Goal: Check status: Check status

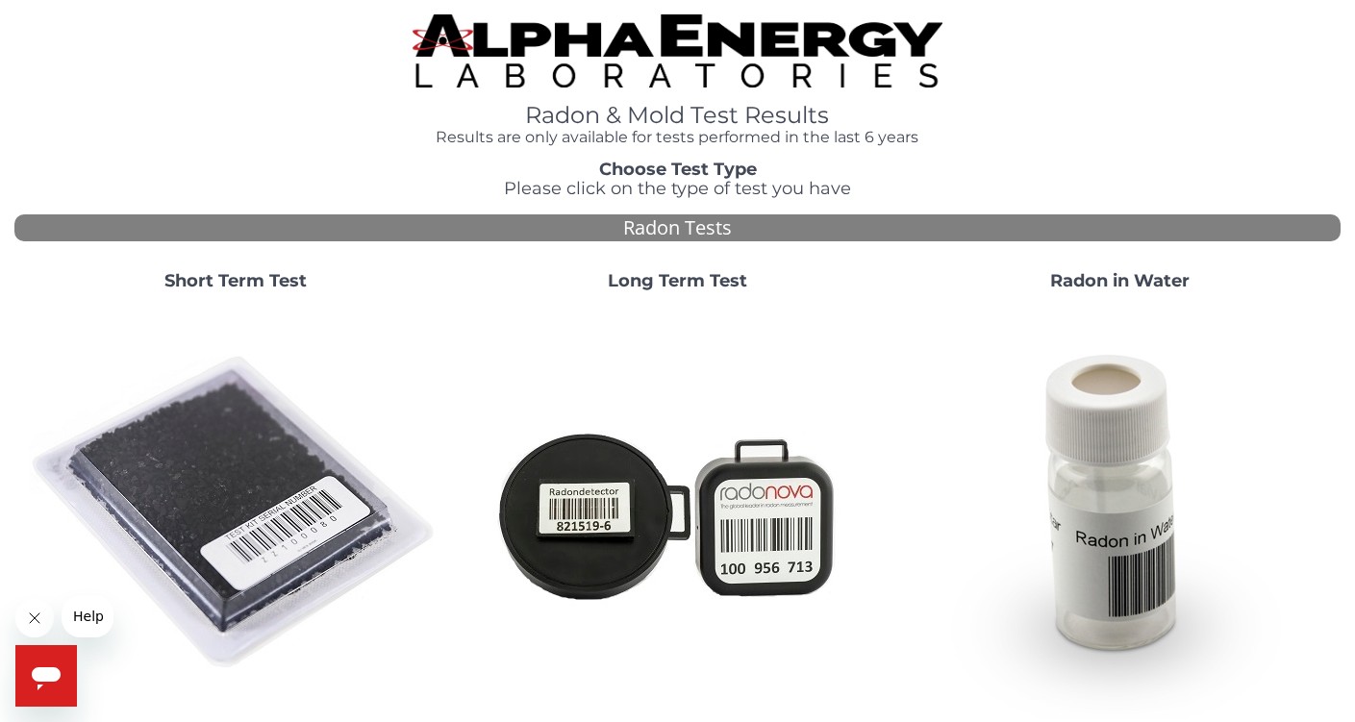
click at [223, 270] on strong "Short Term Test" at bounding box center [235, 280] width 142 height 21
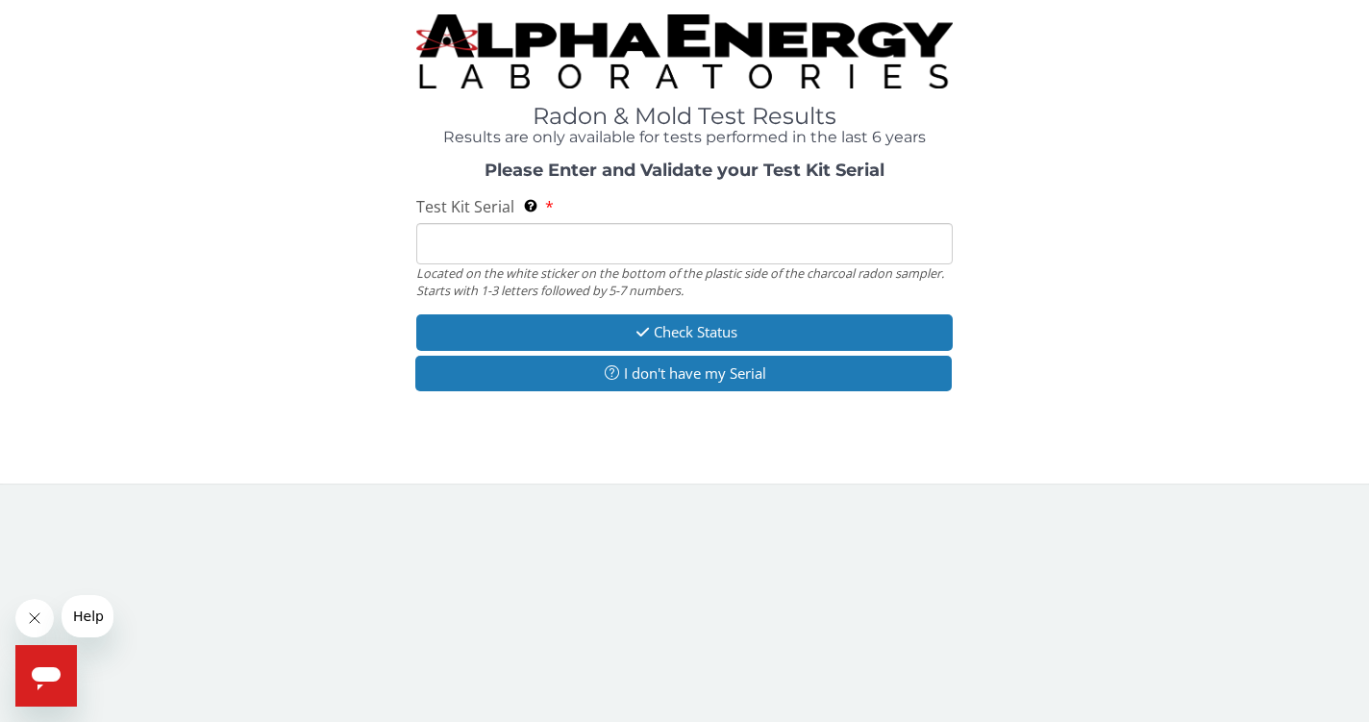
click at [508, 245] on input "Test Kit Serial Located on the white sticker on the bottom of the plastic side …" at bounding box center [684, 243] width 536 height 41
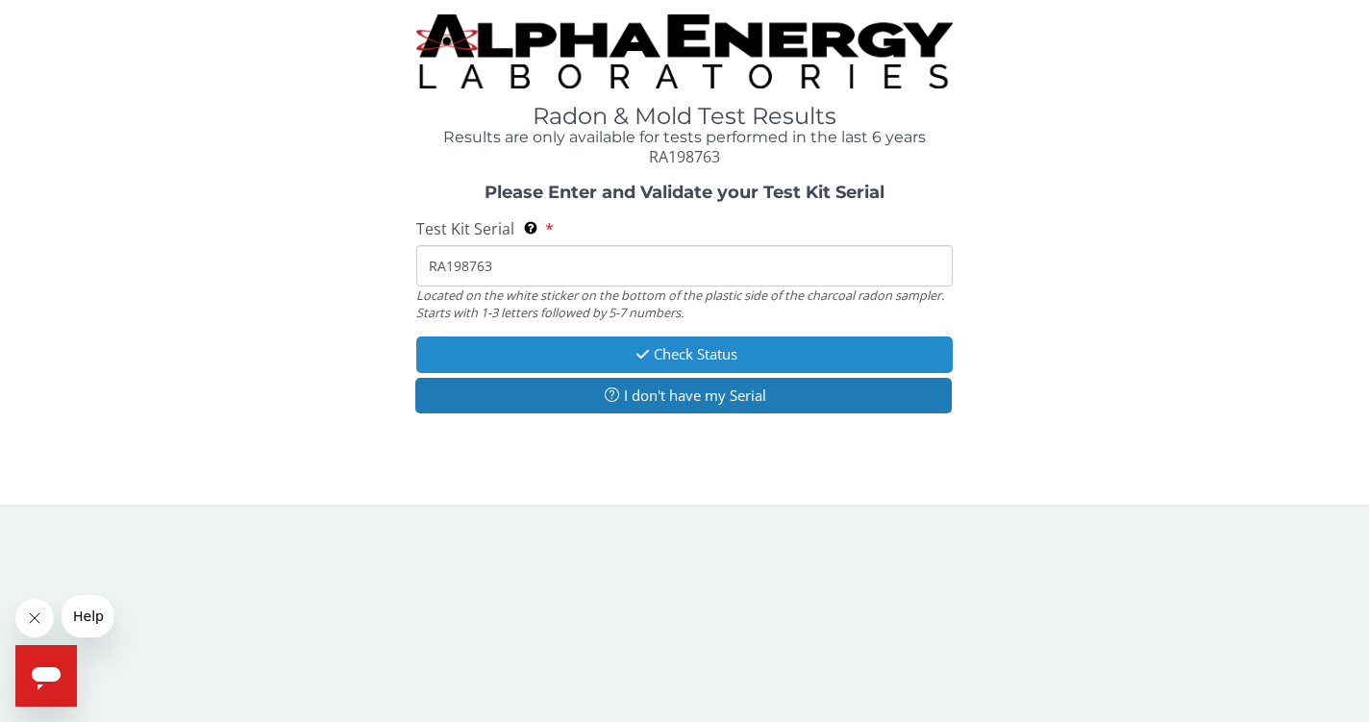
type input "RA198763"
click at [625, 348] on button "Check Status" at bounding box center [684, 354] width 536 height 36
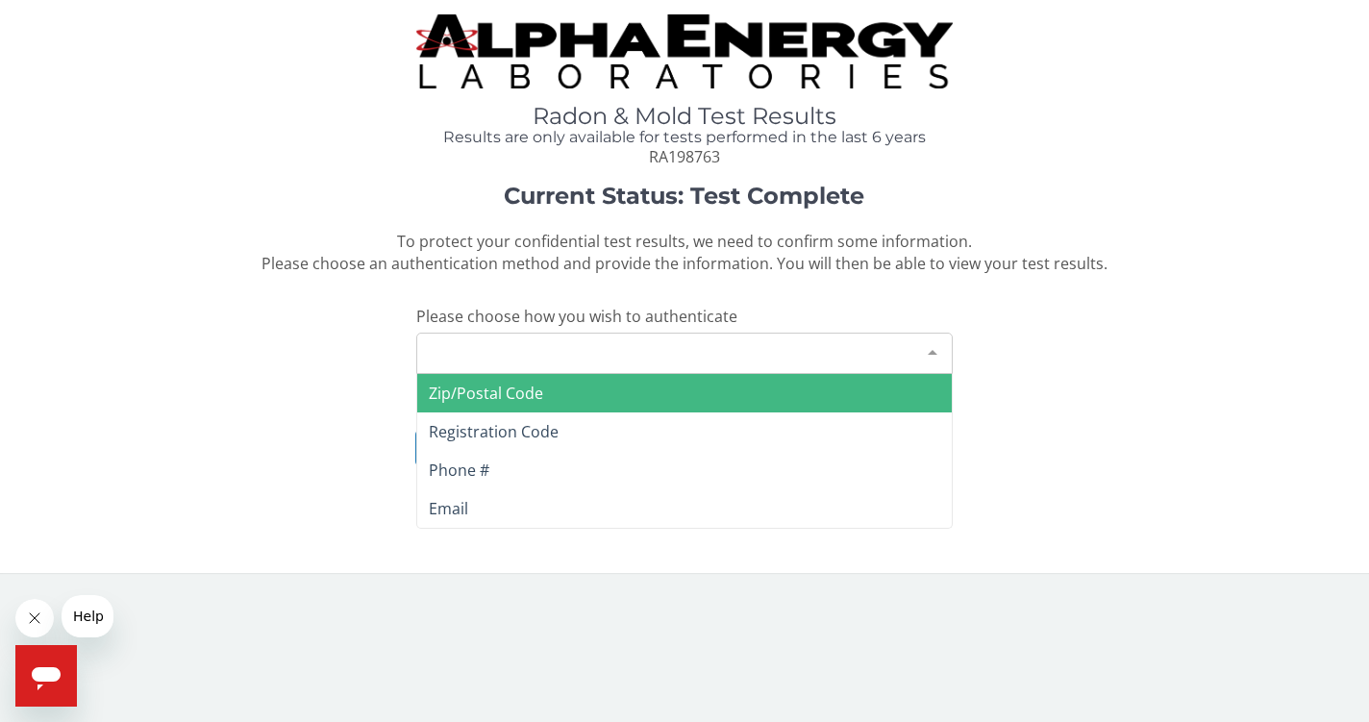
click at [931, 342] on div at bounding box center [932, 352] width 38 height 37
click at [471, 386] on span "Zip/Postal Code" at bounding box center [486, 393] width 114 height 21
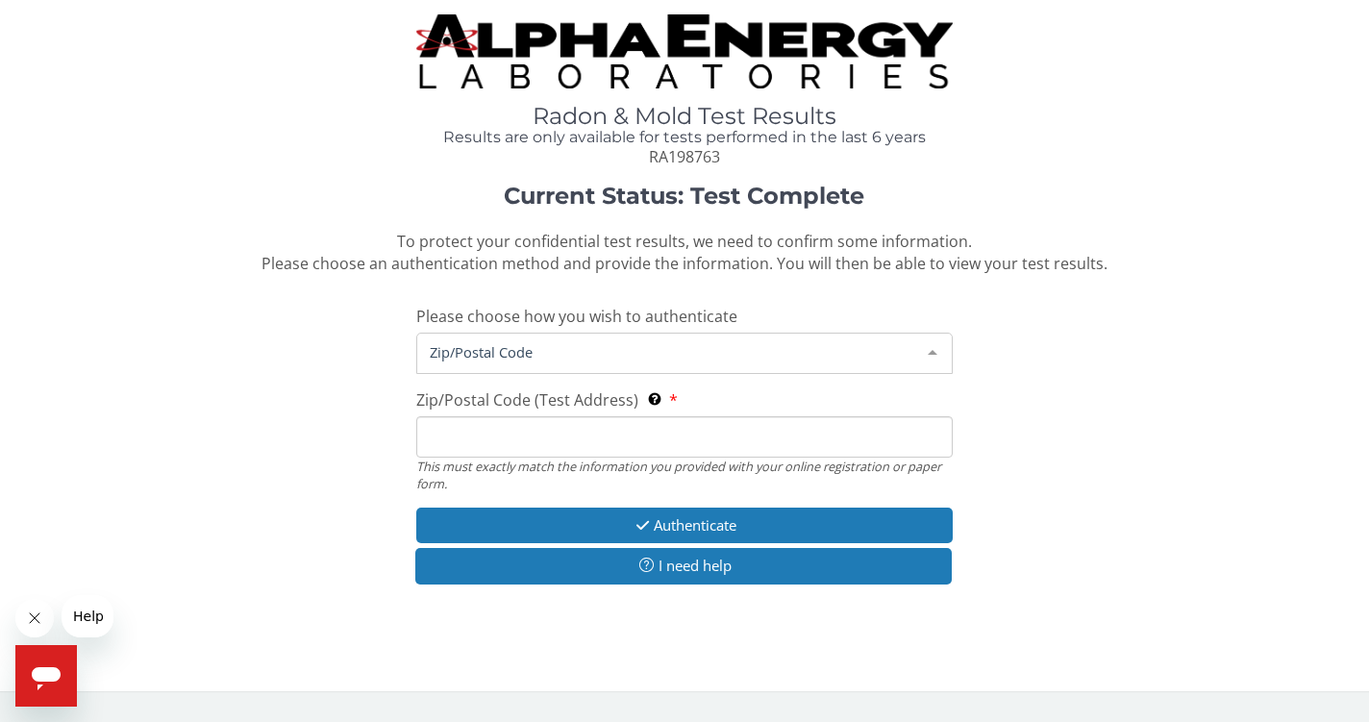
click at [507, 341] on span "Zip/Postal Code" at bounding box center [669, 351] width 488 height 21
click at [509, 349] on span "Zip/Postal Code" at bounding box center [669, 351] width 488 height 21
click at [493, 419] on input "Zip/Postal Code (Test Address) This must exactly match the information you prov…" at bounding box center [684, 436] width 536 height 41
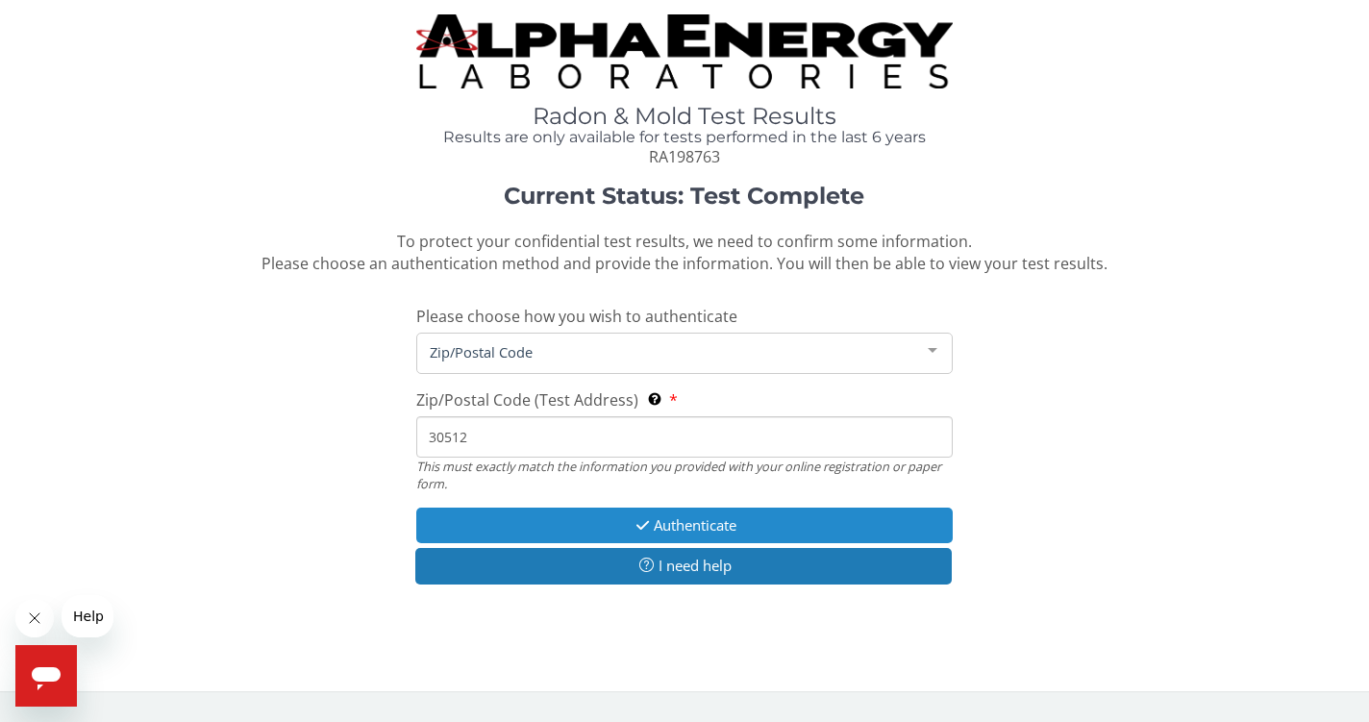
type input "30512"
click at [584, 519] on button "Authenticate" at bounding box center [684, 526] width 536 height 36
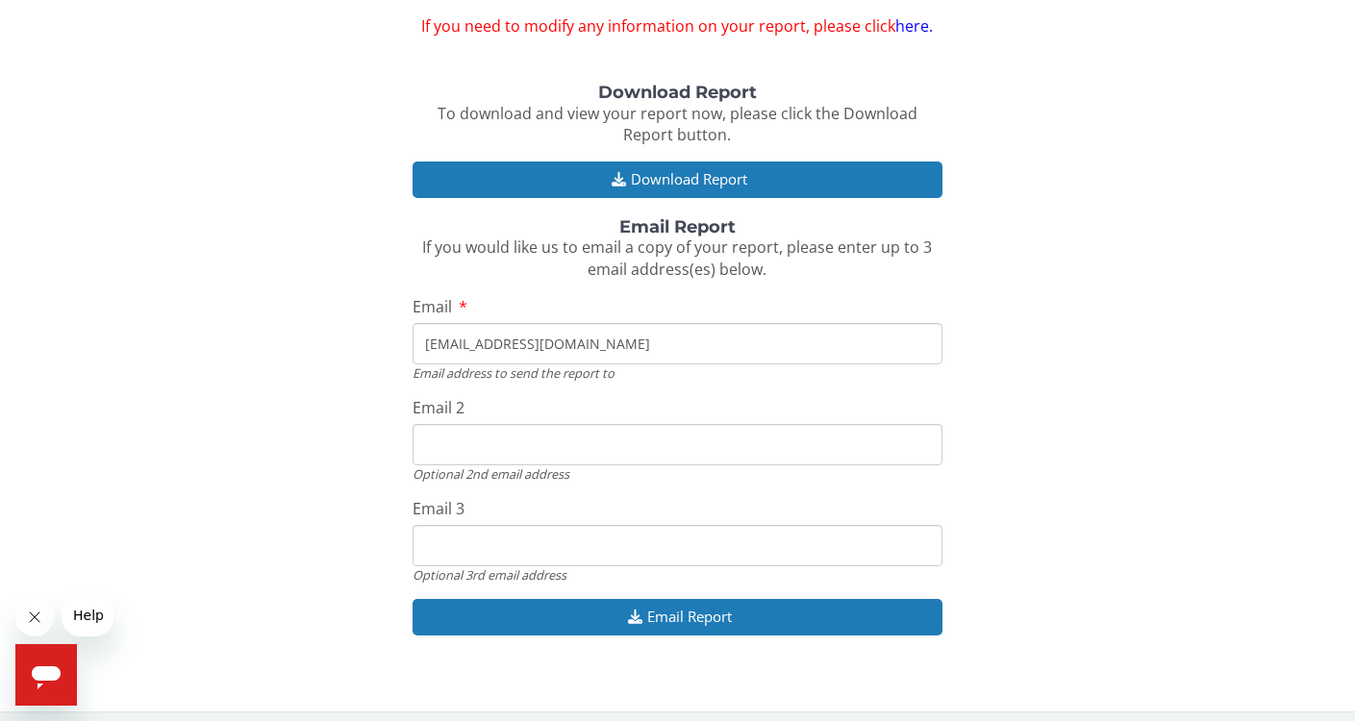
scroll to position [172, 0]
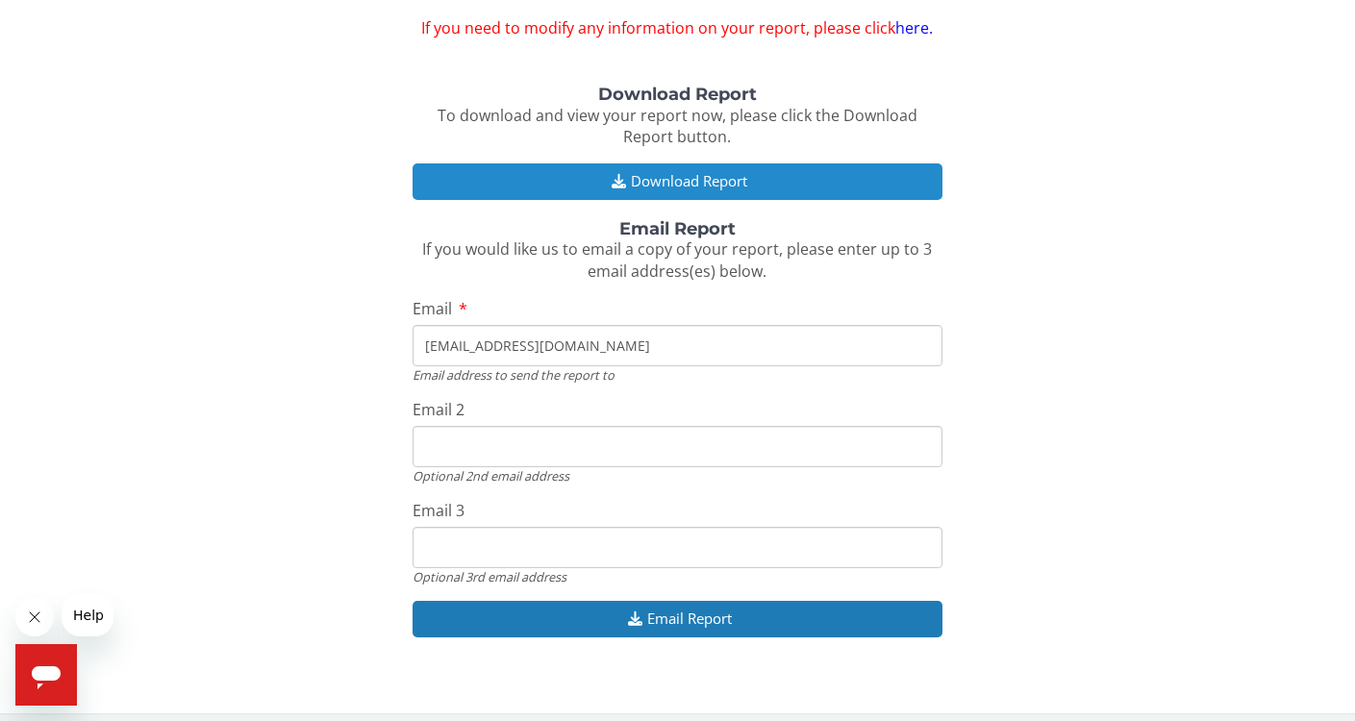
type input "[EMAIL_ADDRESS][DOMAIN_NAME]"
click at [711, 170] on button "Download Report" at bounding box center [677, 181] width 531 height 36
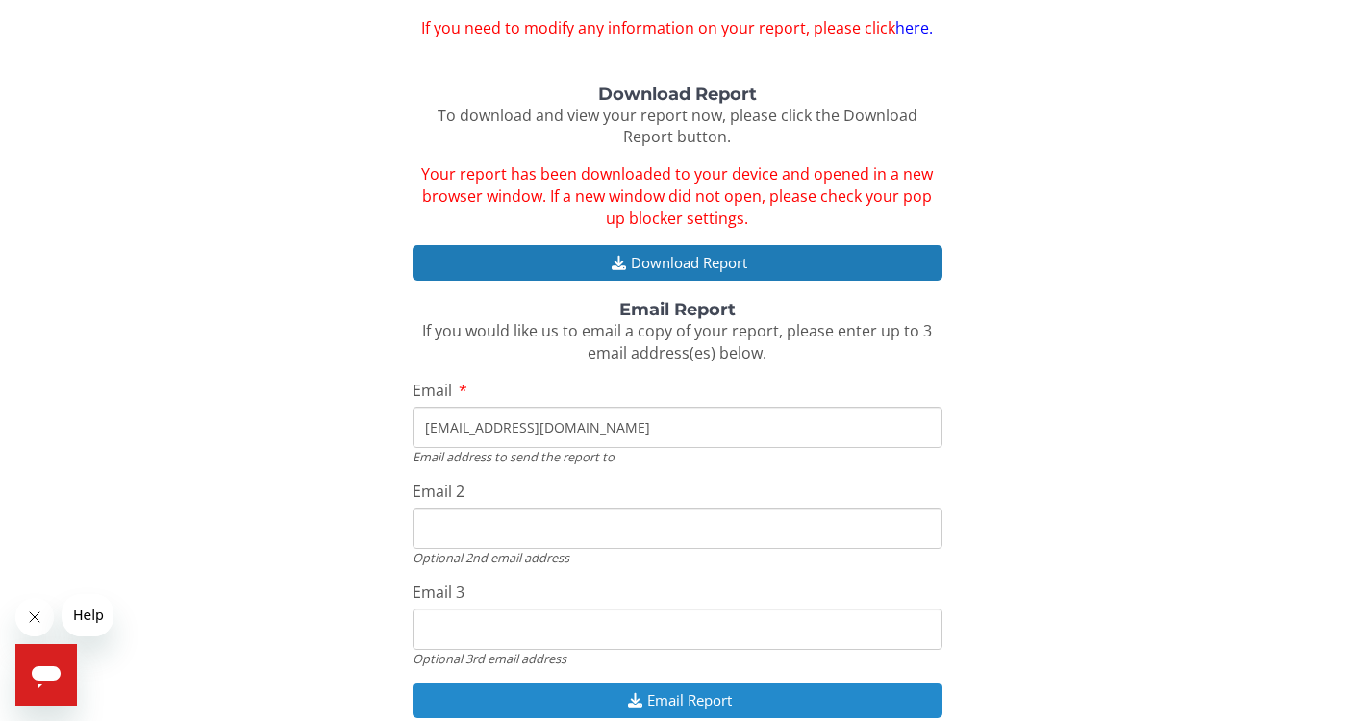
click at [632, 693] on icon "button" at bounding box center [635, 700] width 24 height 14
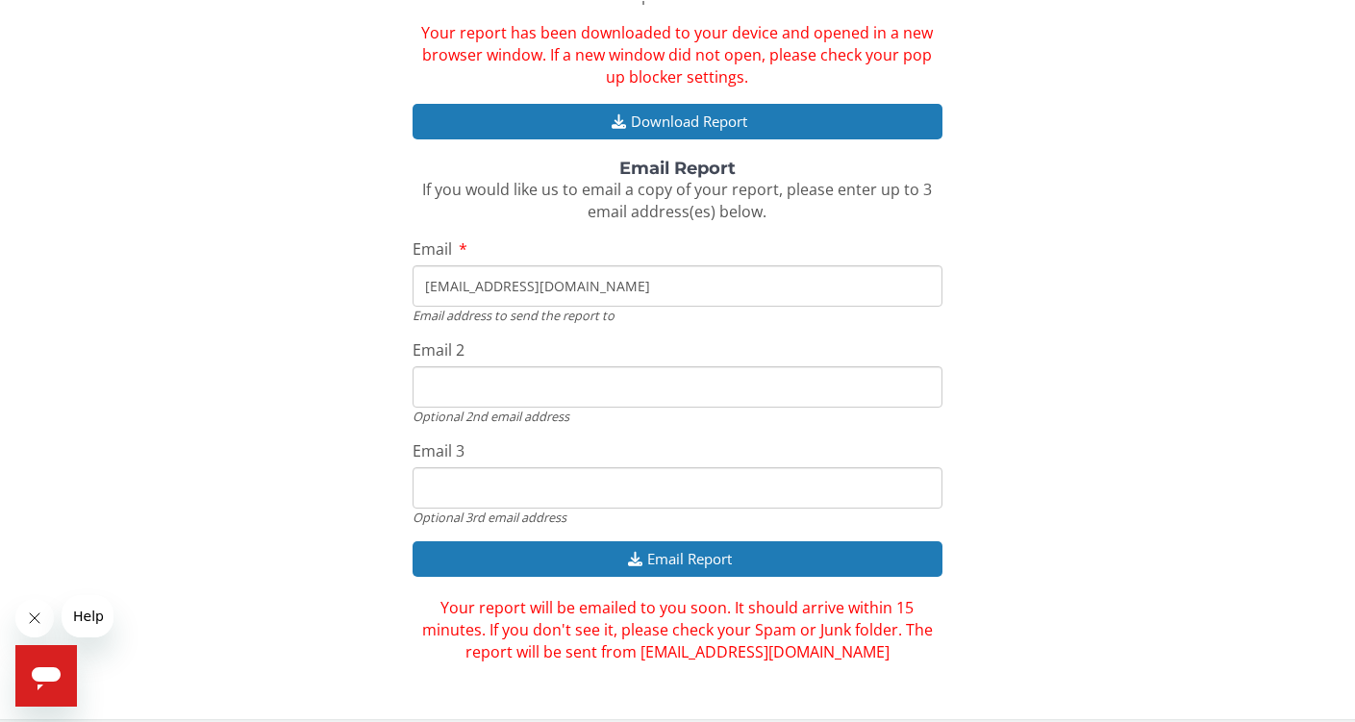
scroll to position [313, 0]
